Goal: Task Accomplishment & Management: Manage account settings

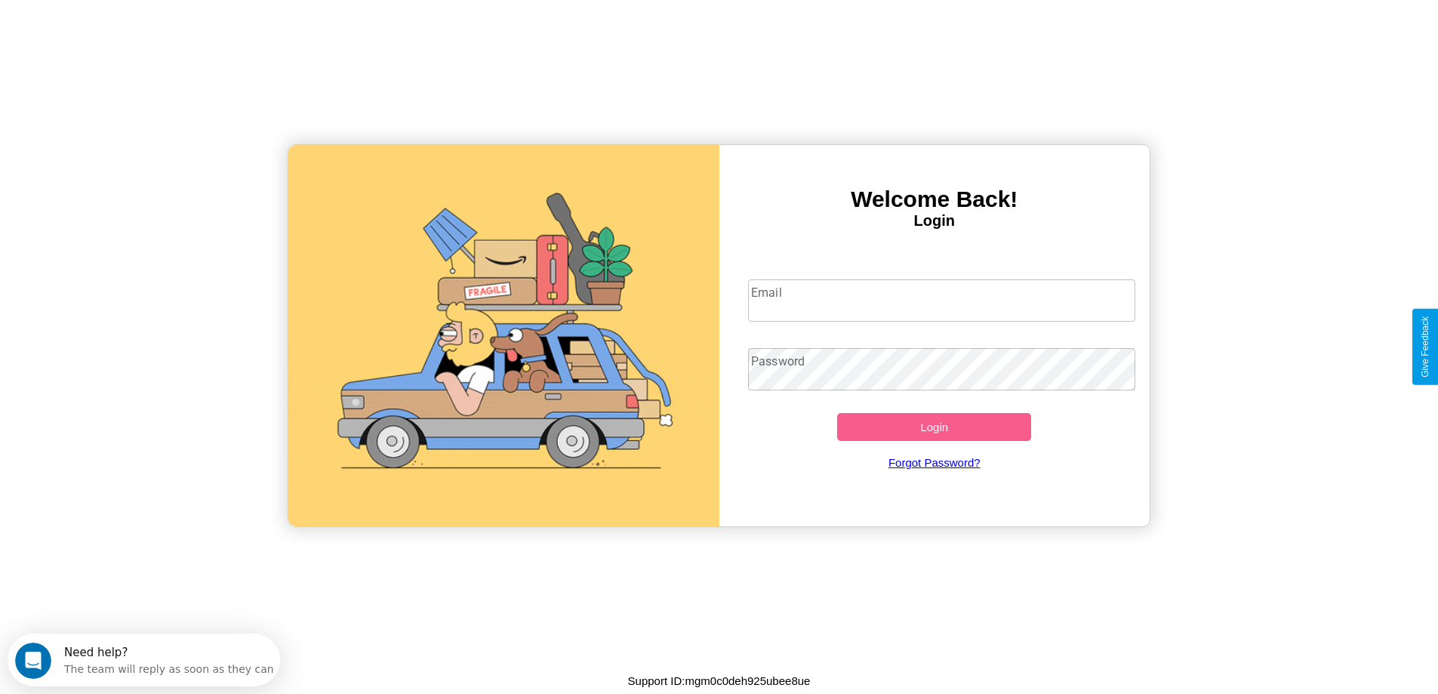
click at [942, 301] on input "Email" at bounding box center [941, 300] width 387 height 42
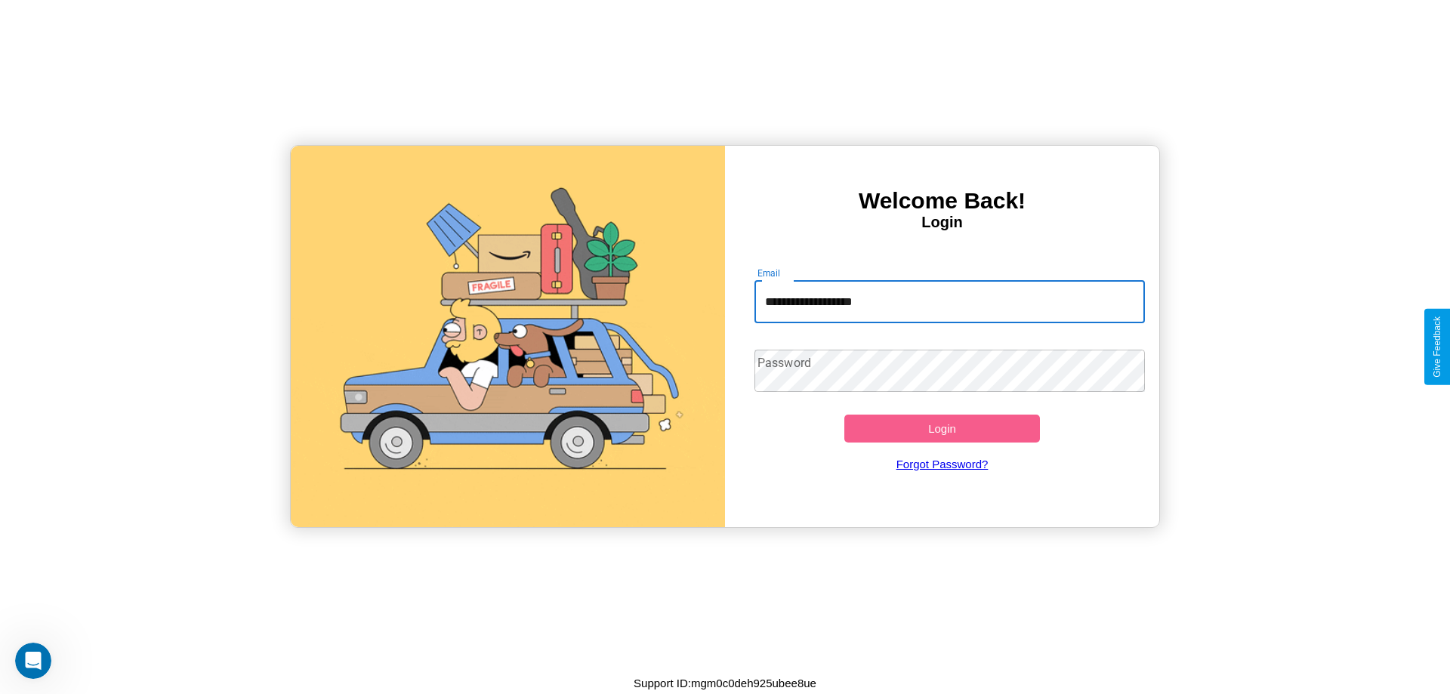
type input "**********"
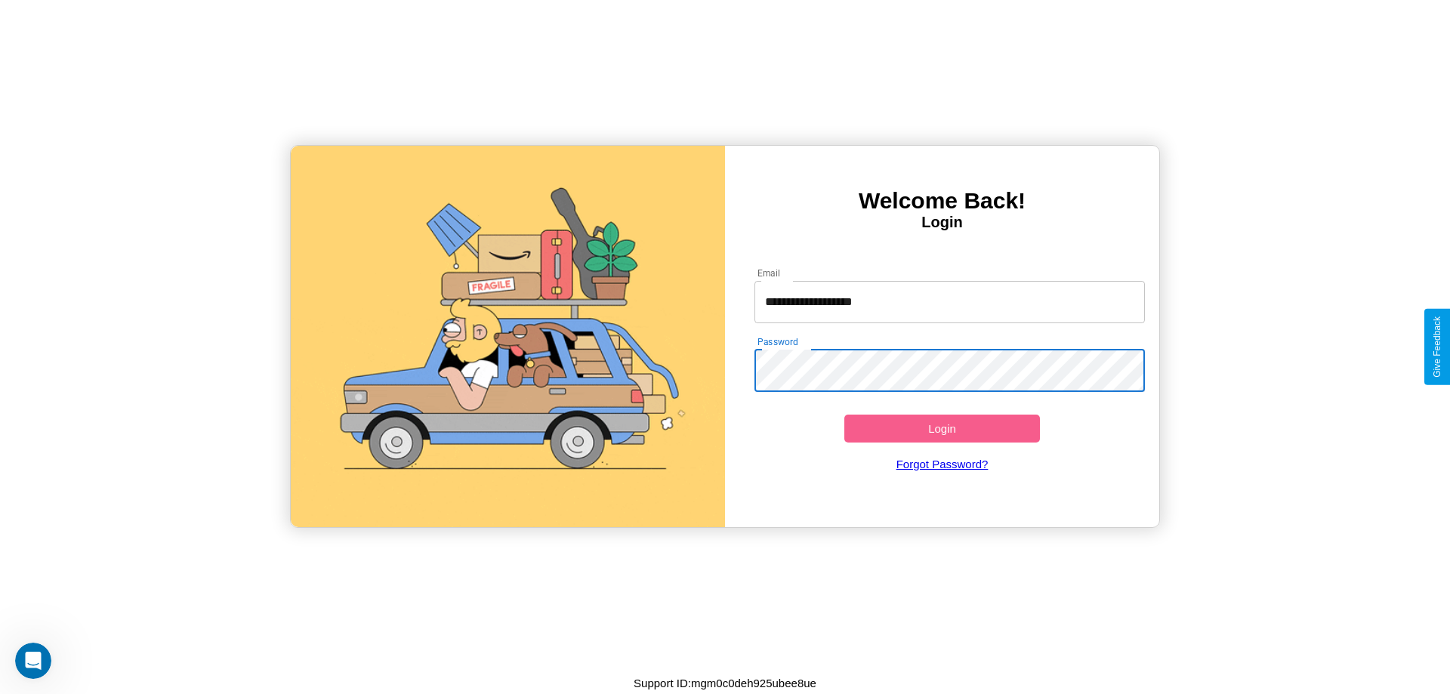
click at [942, 428] on button "Login" at bounding box center [942, 429] width 196 height 28
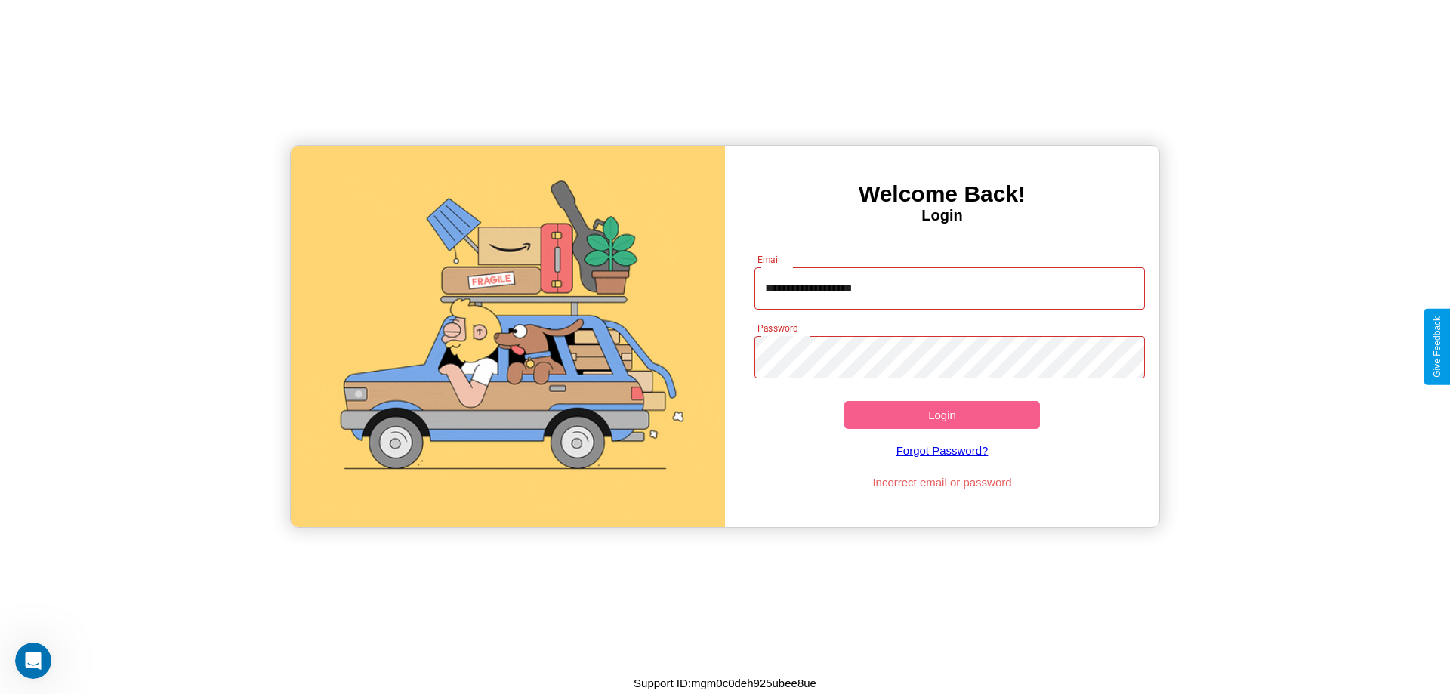
click at [942, 415] on button "Login" at bounding box center [942, 415] width 196 height 28
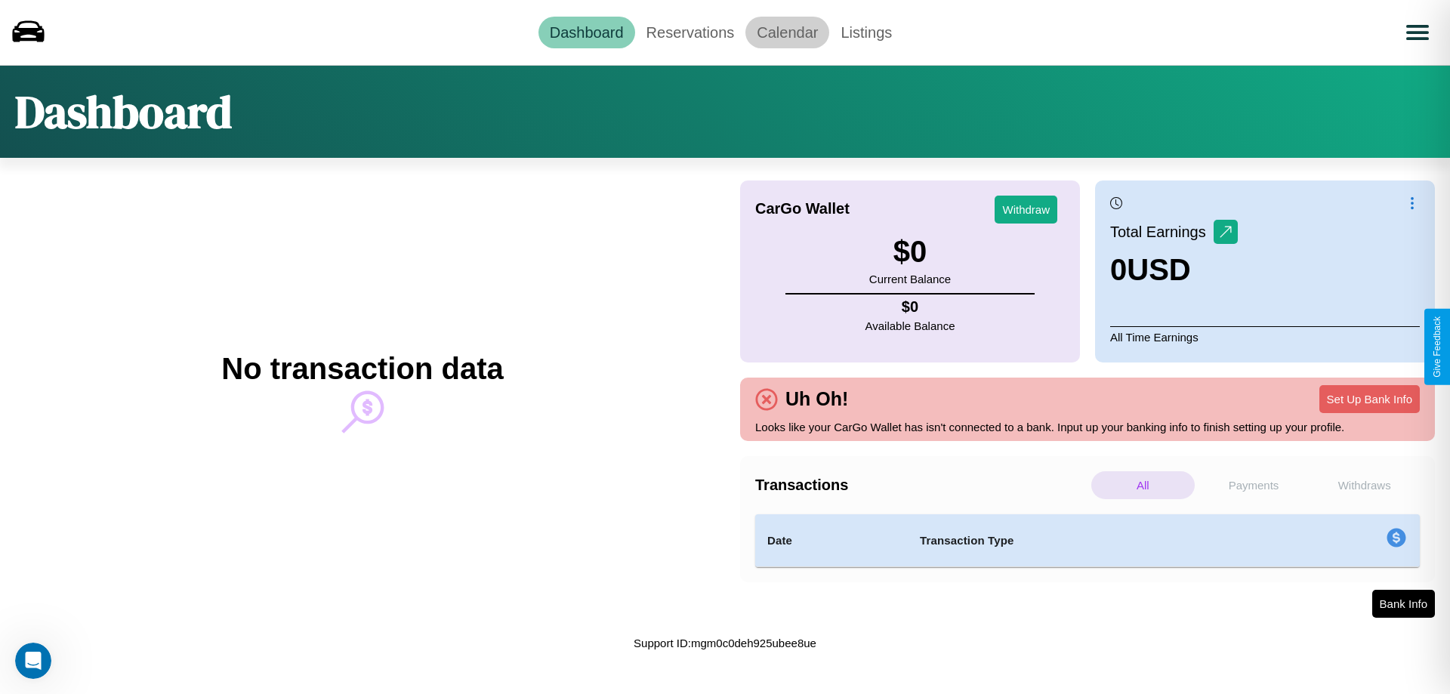
click at [787, 32] on link "Calendar" at bounding box center [787, 33] width 84 height 32
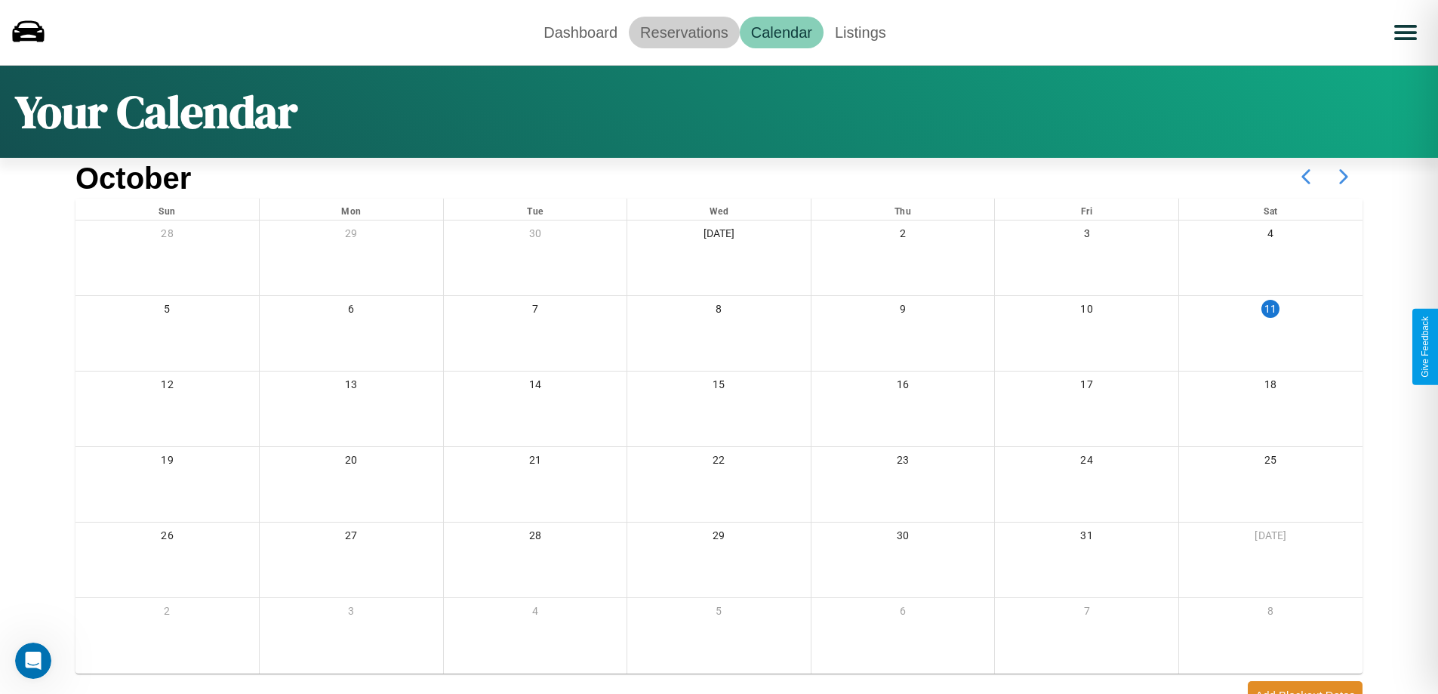
click at [684, 32] on link "Reservations" at bounding box center [684, 33] width 111 height 32
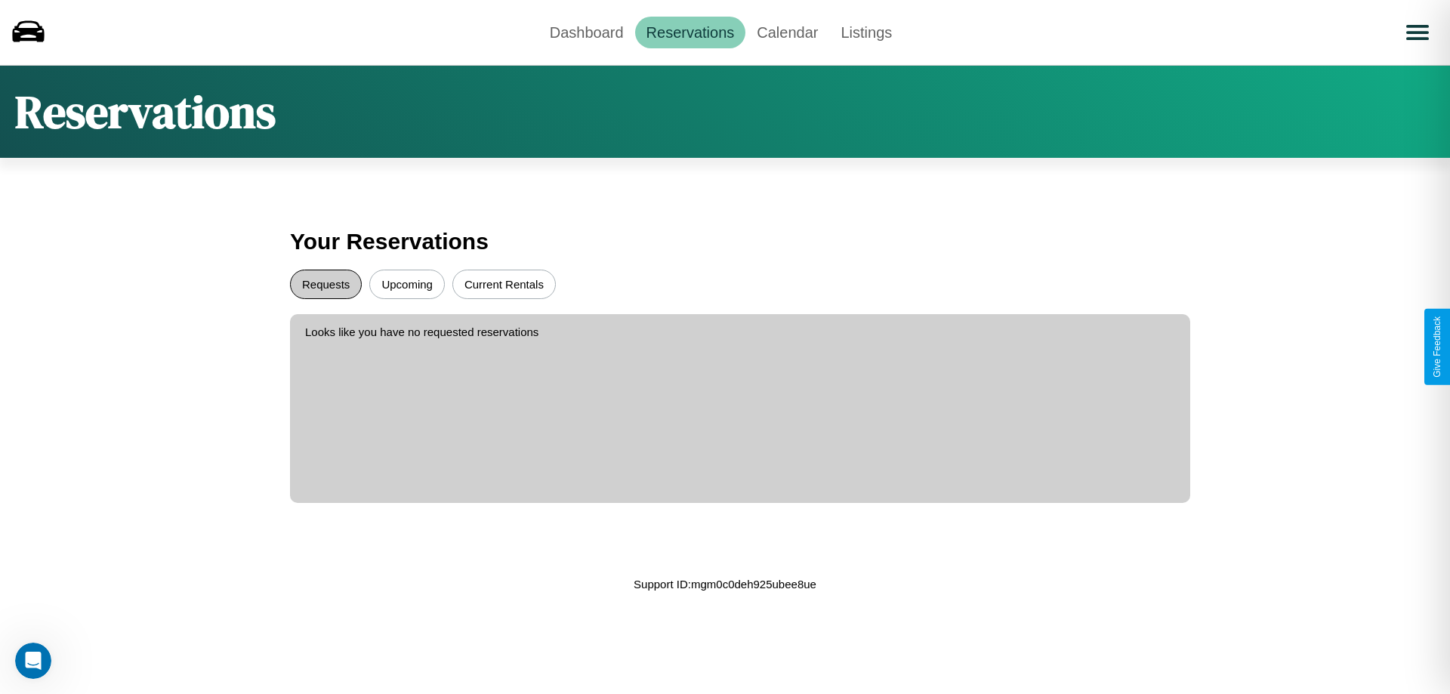
click at [325, 284] on button "Requests" at bounding box center [326, 284] width 72 height 29
click at [504, 284] on button "Current Rentals" at bounding box center [503, 284] width 103 height 29
